Goal: Find specific page/section: Find specific page/section

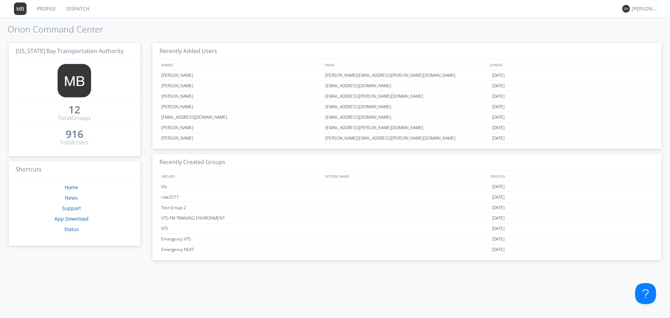
click at [58, 9] on link "Profile" at bounding box center [46, 8] width 29 height 17
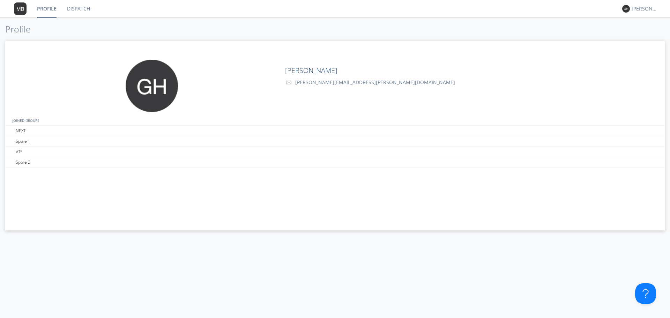
click at [16, 12] on img at bounding box center [20, 8] width 13 height 13
click at [64, 11] on link "Dispatch" at bounding box center [79, 8] width 34 height 17
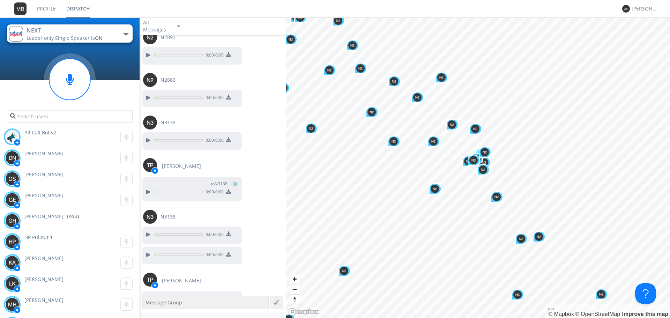
scroll to position [653, 0]
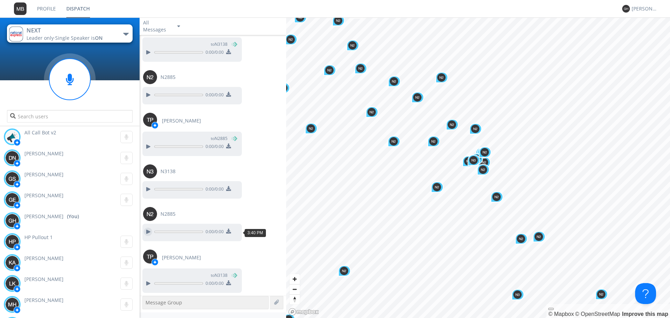
click at [149, 231] on div at bounding box center [148, 232] width 8 height 8
click at [151, 230] on div at bounding box center [148, 232] width 8 height 8
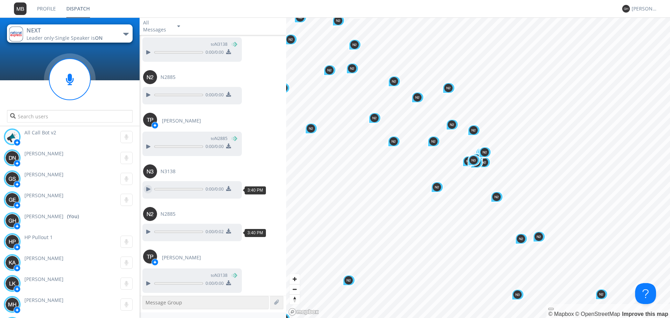
click at [145, 191] on div at bounding box center [148, 189] width 8 height 8
click at [147, 283] on div at bounding box center [148, 283] width 8 height 8
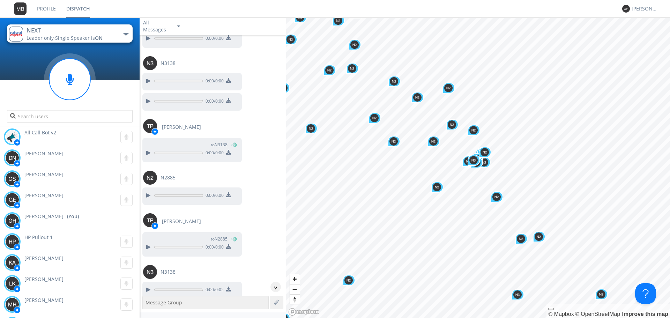
scroll to position [548, 0]
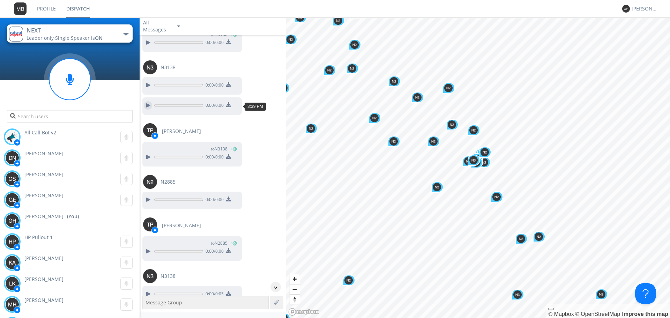
click at [151, 102] on div at bounding box center [148, 105] width 8 height 8
click at [148, 103] on div at bounding box center [148, 105] width 8 height 8
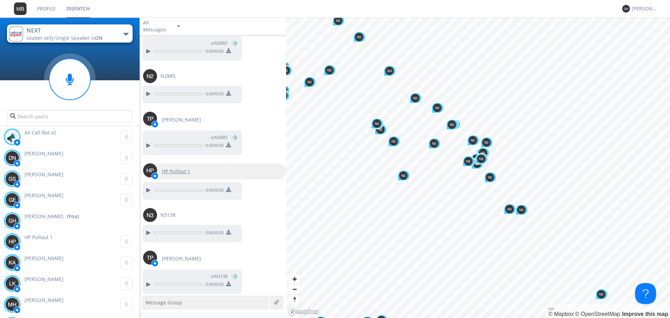
scroll to position [1007, 0]
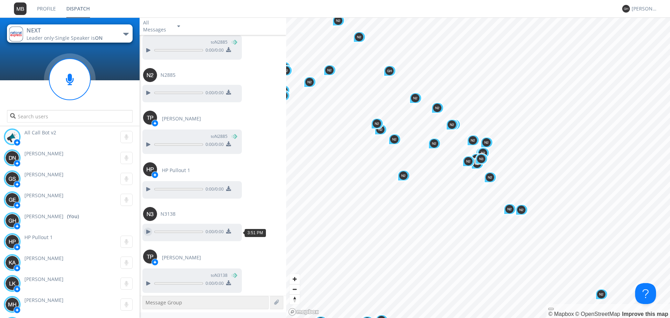
click at [147, 232] on div at bounding box center [148, 232] width 8 height 8
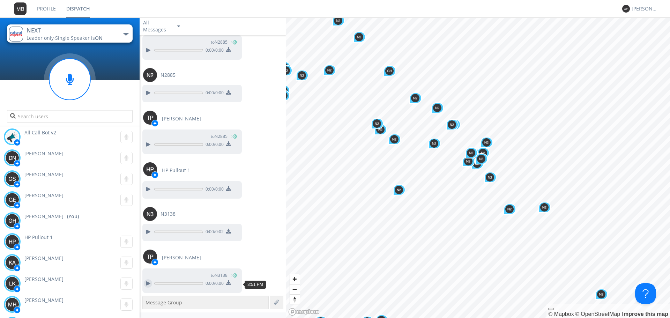
click at [146, 287] on div at bounding box center [148, 283] width 8 height 8
click at [146, 286] on div at bounding box center [148, 283] width 8 height 8
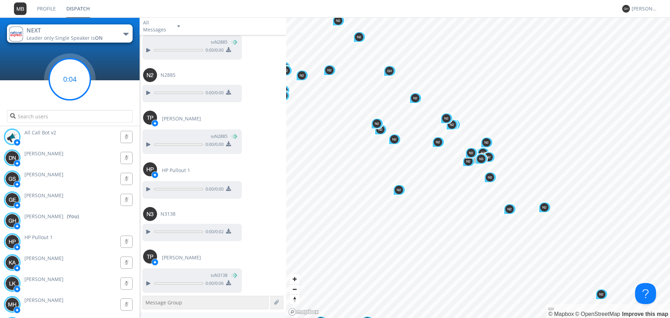
click at [61, 83] on circle at bounding box center [69, 79] width 41 height 41
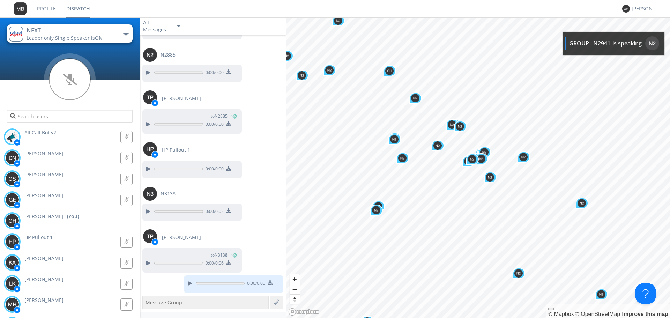
scroll to position [1091, 0]
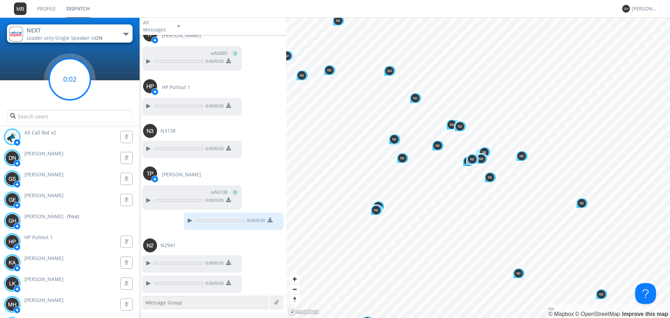
click at [73, 88] on circle at bounding box center [69, 79] width 41 height 41
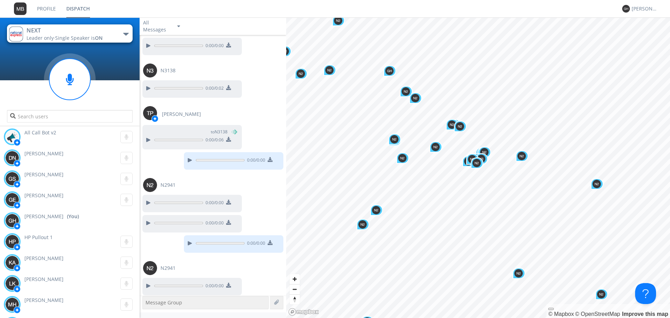
scroll to position [1153, 0]
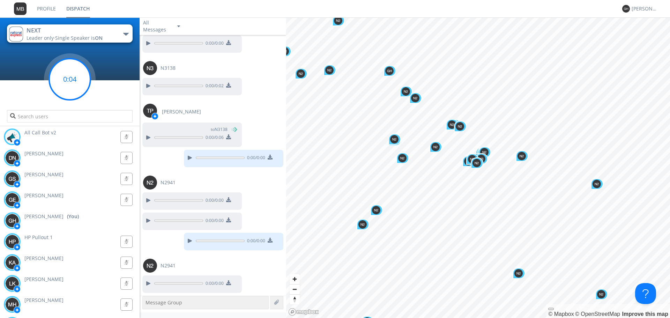
click at [75, 74] on circle at bounding box center [69, 79] width 41 height 41
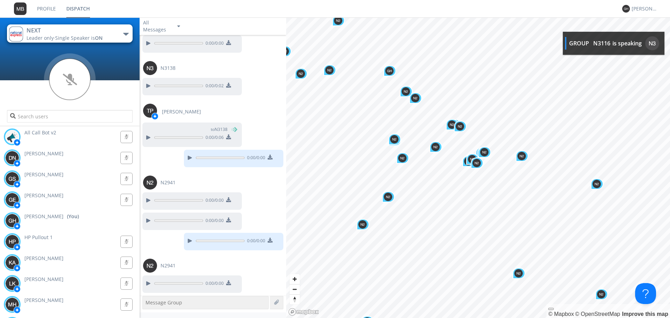
scroll to position [1216, 0]
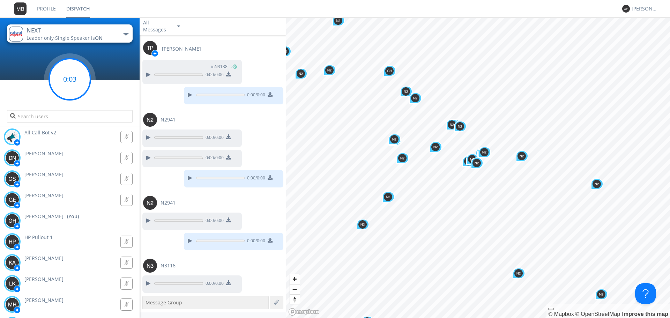
click at [87, 88] on circle at bounding box center [69, 79] width 41 height 41
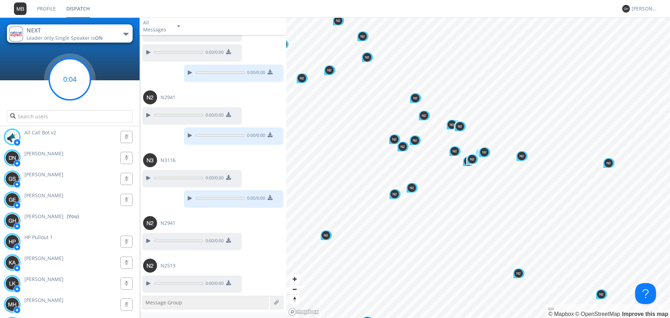
scroll to position [1342, 0]
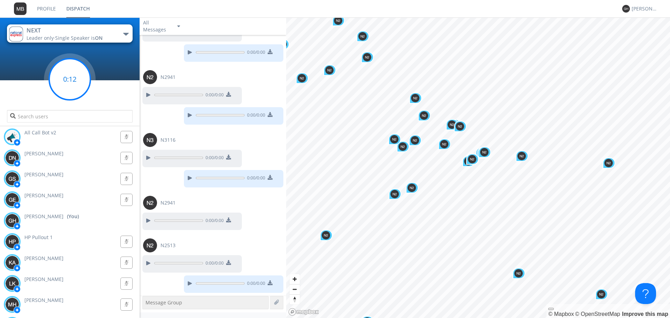
click at [67, 85] on circle at bounding box center [69, 79] width 41 height 41
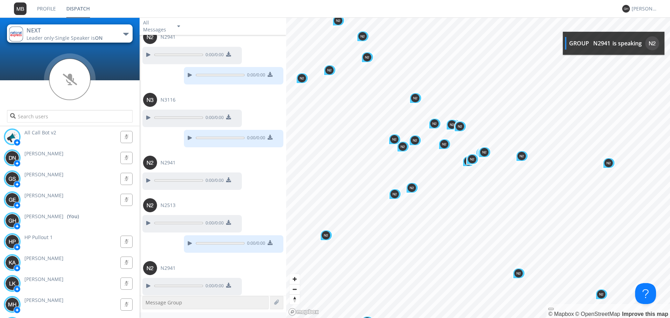
scroll to position [1385, 0]
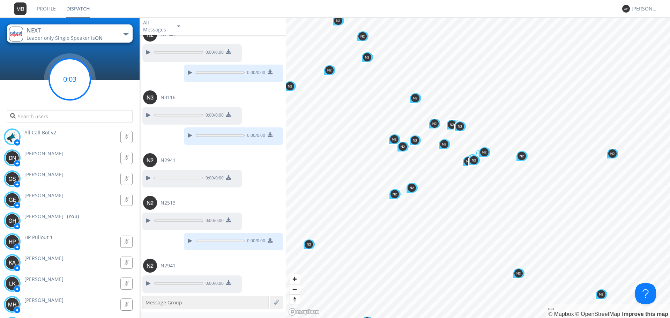
click at [60, 90] on circle at bounding box center [69, 79] width 41 height 41
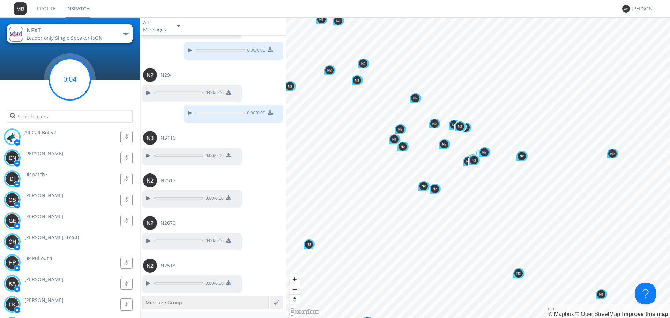
scroll to position [1595, 0]
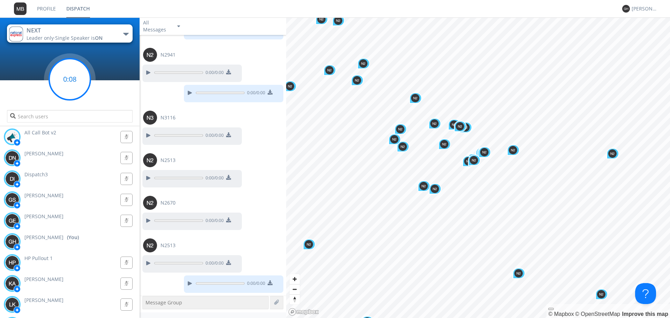
click at [77, 93] on circle at bounding box center [69, 79] width 41 height 41
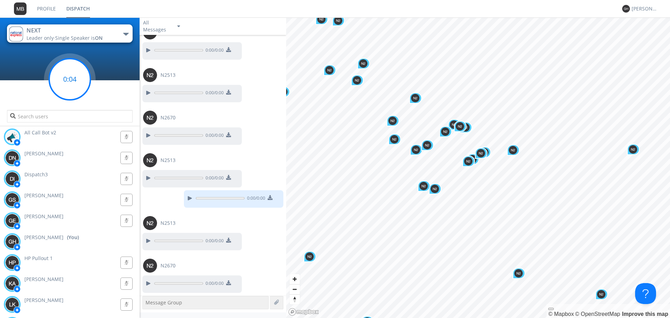
scroll to position [1701, 0]
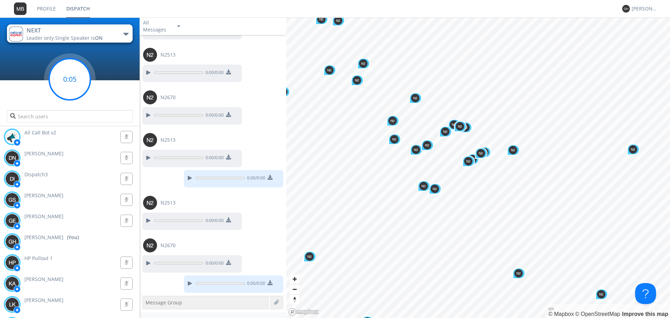
click at [67, 71] on circle at bounding box center [69, 79] width 41 height 41
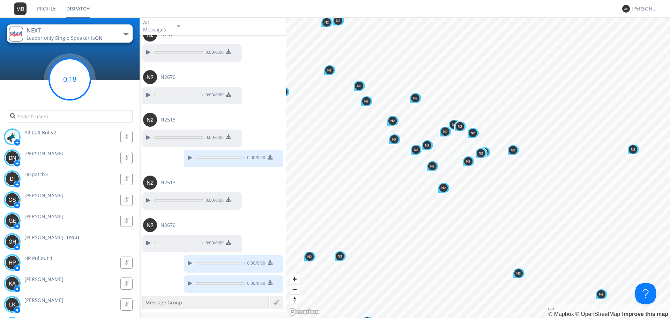
click at [72, 73] on circle at bounding box center [69, 79] width 41 height 41
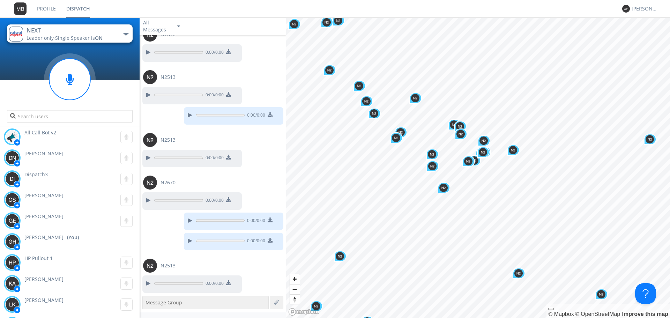
scroll to position [1806, 0]
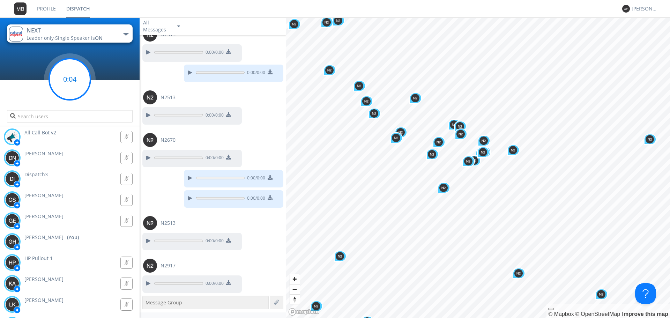
click at [83, 86] on circle at bounding box center [69, 79] width 41 height 41
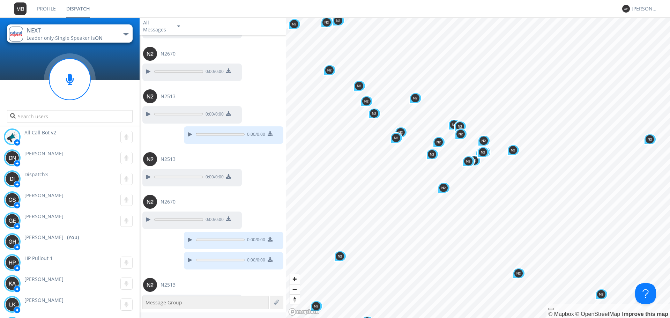
scroll to position [1827, 0]
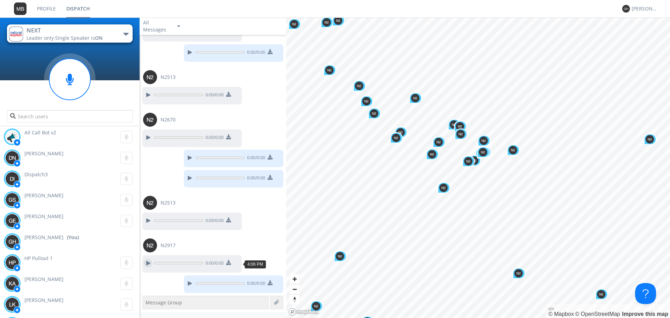
click at [147, 264] on div at bounding box center [148, 263] width 8 height 8
click at [148, 264] on div at bounding box center [148, 263] width 8 height 8
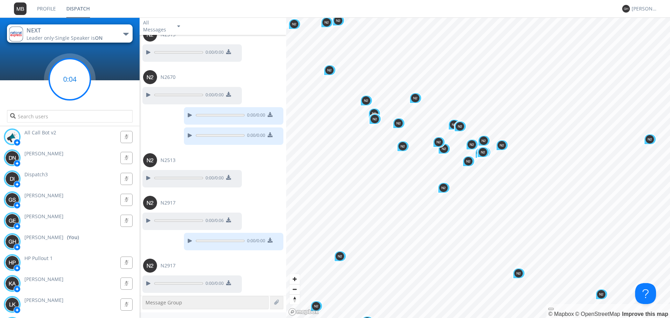
scroll to position [1889, 0]
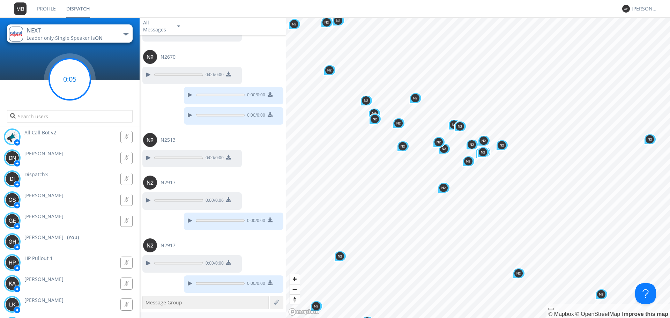
click at [65, 76] on circle at bounding box center [69, 79] width 41 height 41
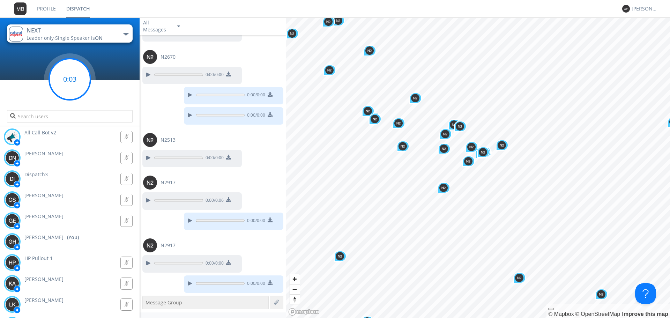
click at [87, 74] on circle at bounding box center [69, 79] width 41 height 41
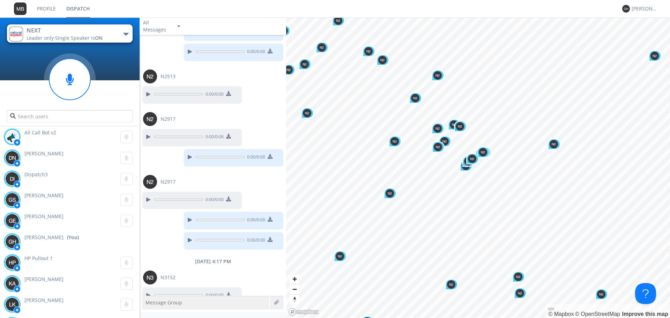
scroll to position [1965, 0]
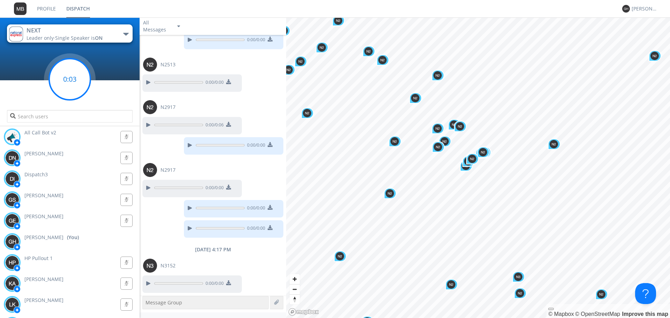
click at [81, 76] on circle at bounding box center [69, 79] width 41 height 41
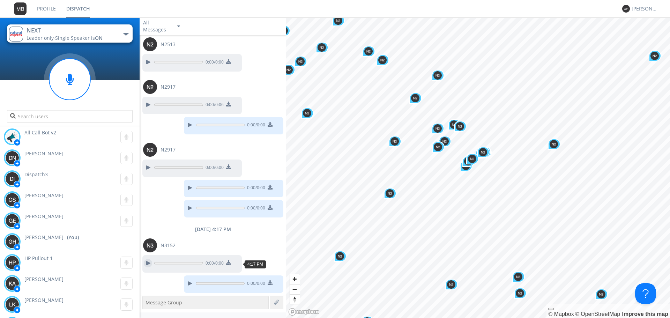
click at [148, 264] on div at bounding box center [148, 263] width 8 height 8
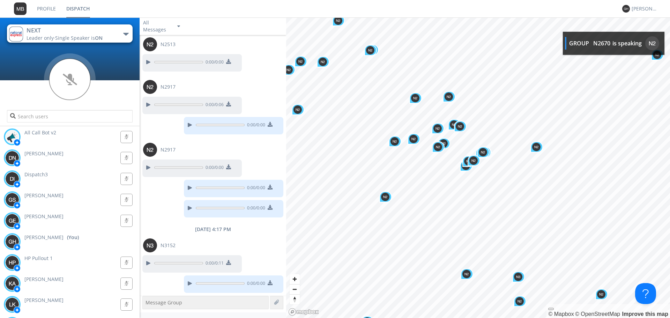
click at [79, 86] on icon at bounding box center [70, 79] width 52 height 52
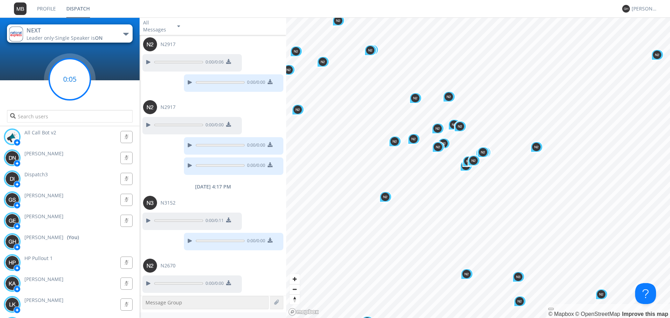
scroll to position [2048, 0]
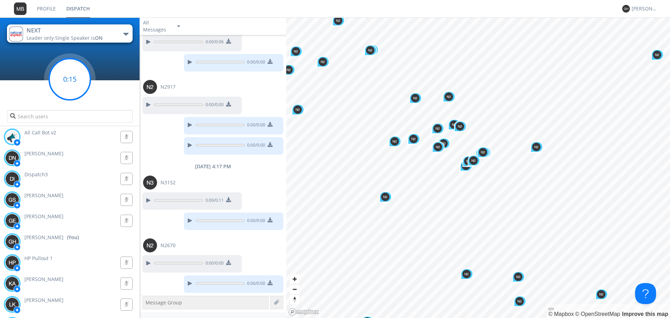
drag, startPoint x: 70, startPoint y: 89, endPoint x: 72, endPoint y: 83, distance: 6.3
click at [72, 83] on circle at bounding box center [69, 79] width 41 height 41
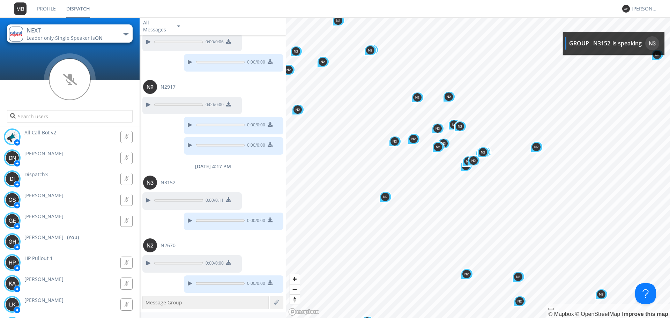
scroll to position [2091, 0]
